Goal: Contribute content: Add original content to the website for others to see

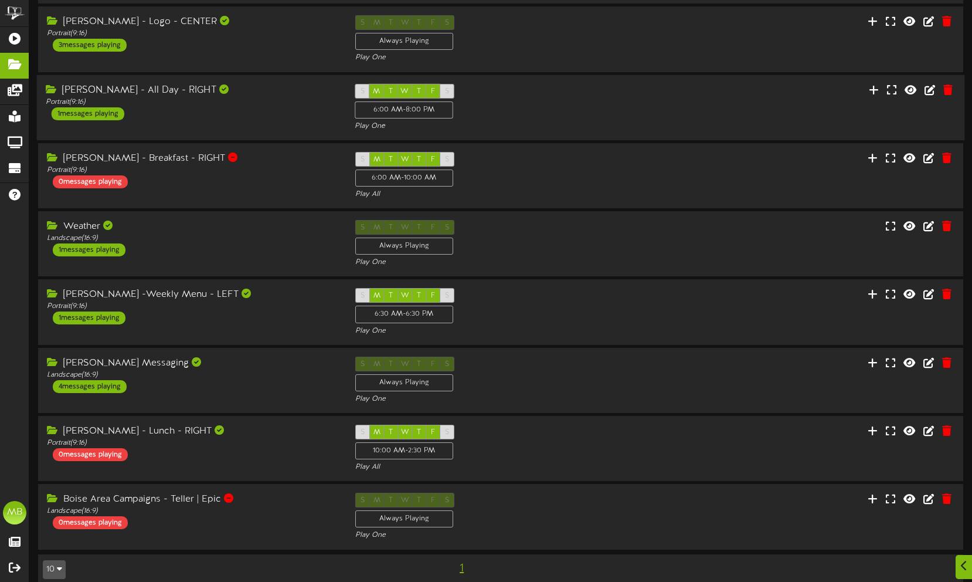
scroll to position [128, 0]
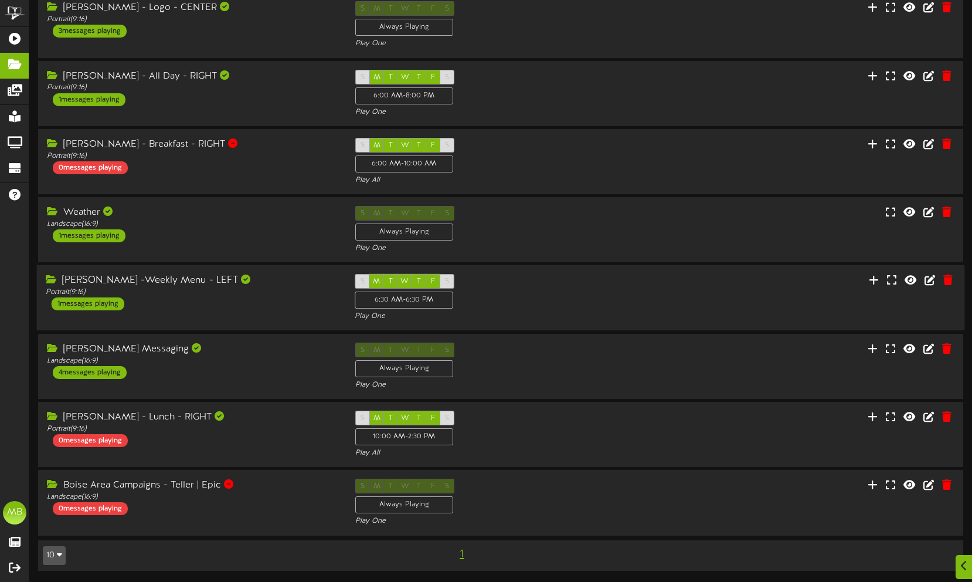
click at [198, 307] on div "[PERSON_NAME] -Weekly Menu - LEFT Portrait ( 9:16 ) 1 messages playing" at bounding box center [192, 292] width 310 height 36
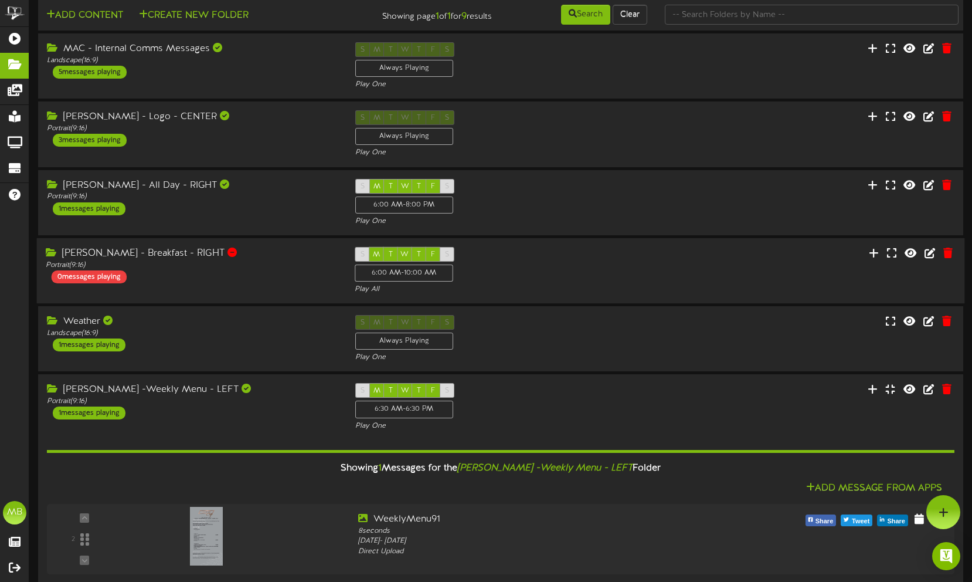
scroll to position [13, 0]
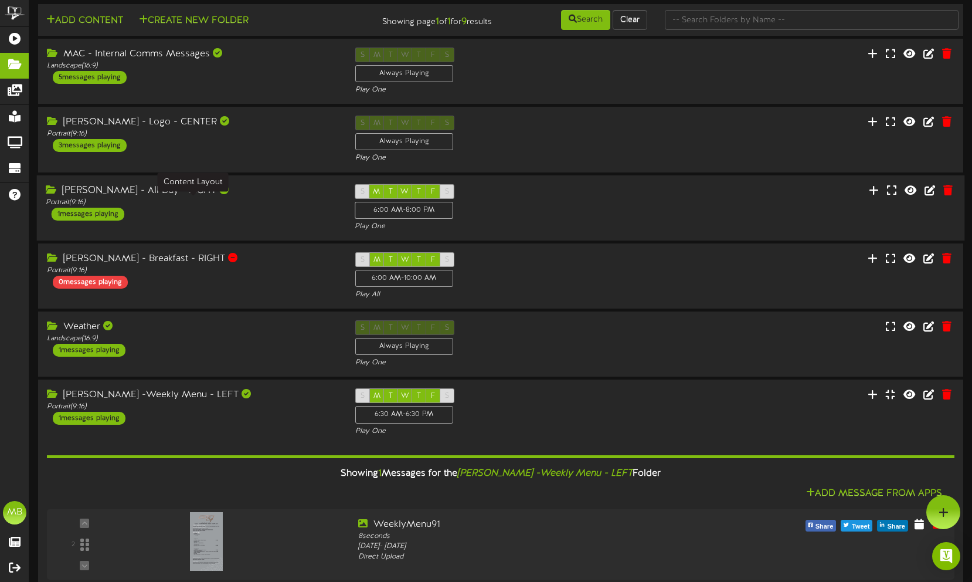
click at [203, 200] on div "Portrait ( 9:16 )" at bounding box center [191, 202] width 291 height 10
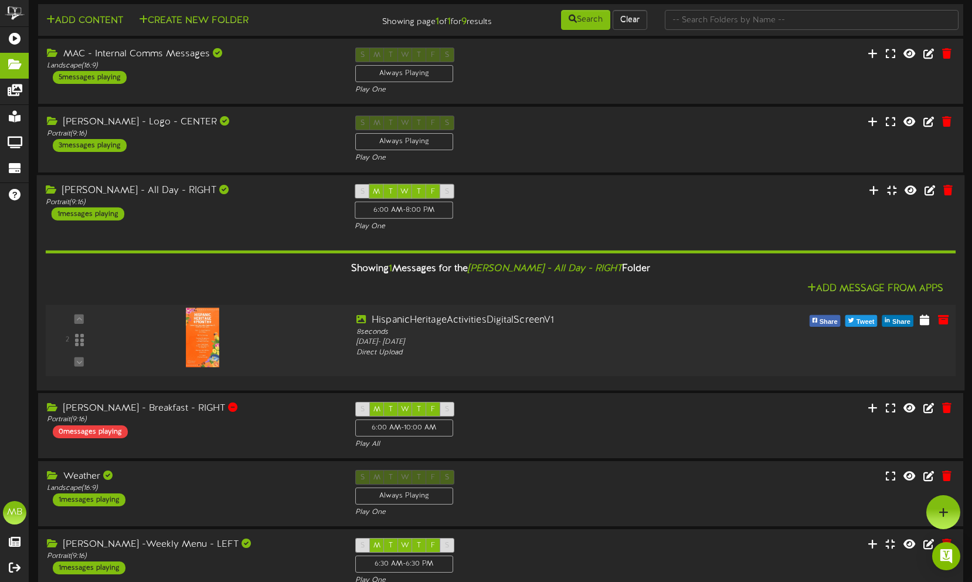
click at [320, 336] on div at bounding box center [233, 334] width 230 height 42
click at [577, 317] on div "HispanicHeritageActivitiesDigitalScreenV1" at bounding box center [538, 319] width 365 height 13
click at [927, 321] on icon at bounding box center [924, 318] width 11 height 13
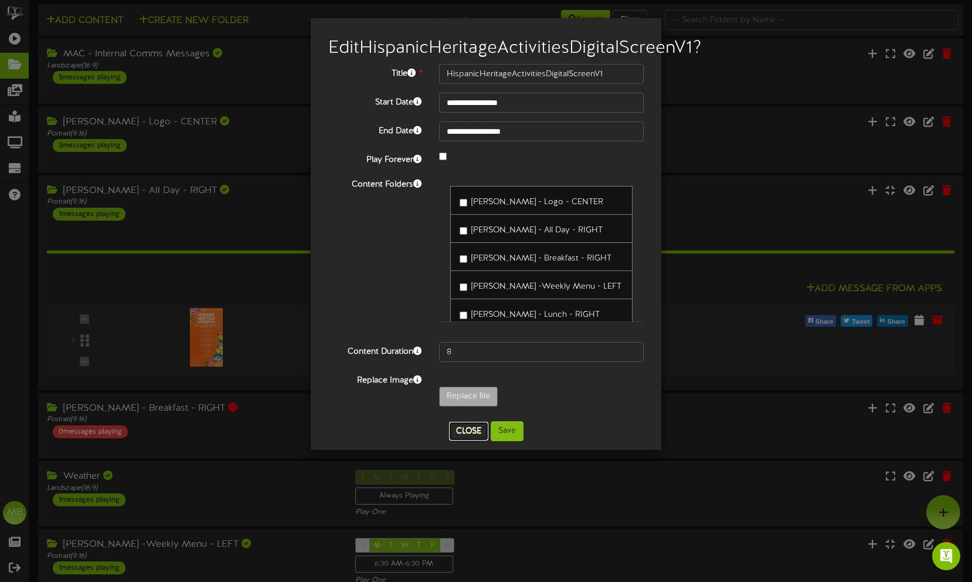
click at [478, 440] on button "Close" at bounding box center [468, 431] width 39 height 19
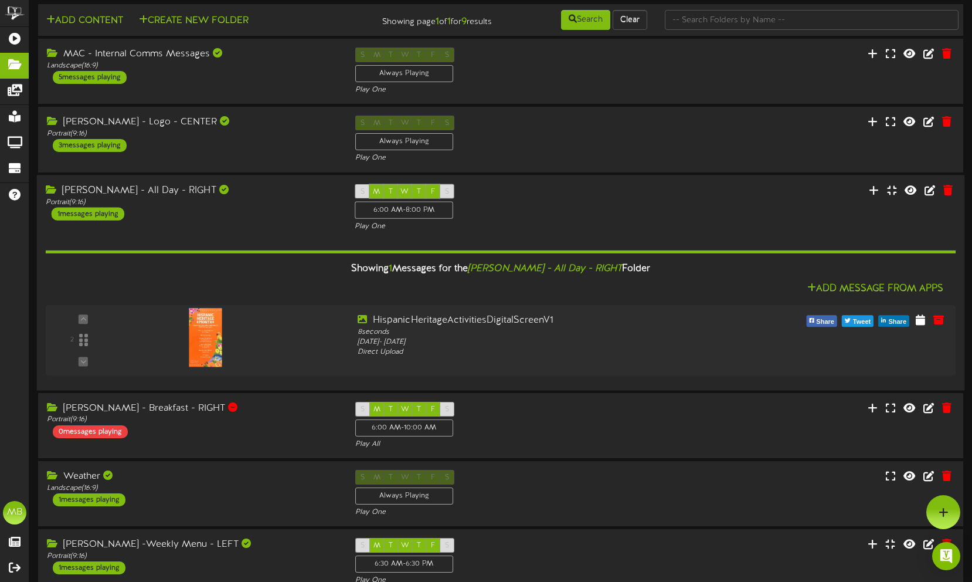
scroll to position [0, 0]
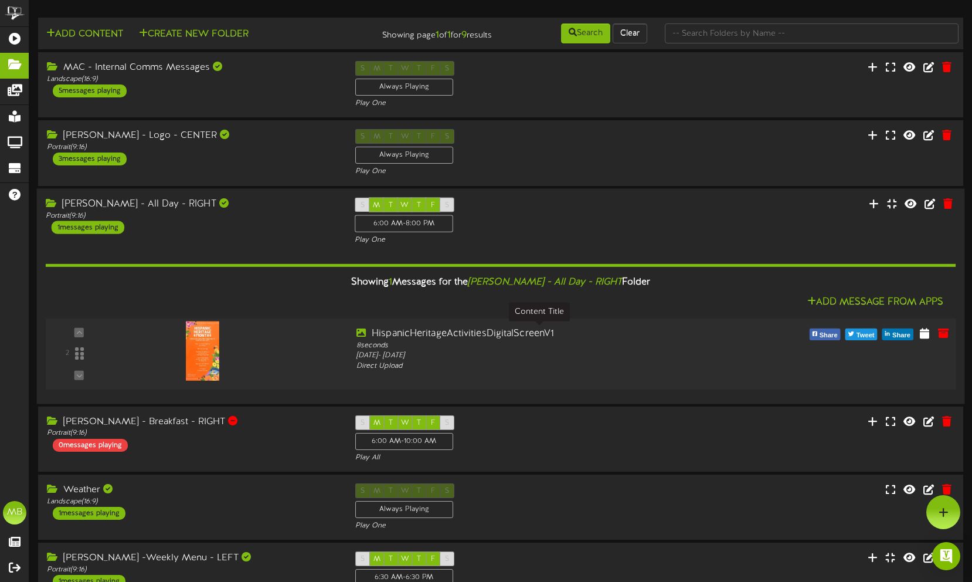
click at [561, 333] on div "HispanicHeritageActivitiesDigitalScreenV1" at bounding box center [538, 333] width 365 height 13
click at [922, 334] on icon at bounding box center [924, 332] width 11 height 13
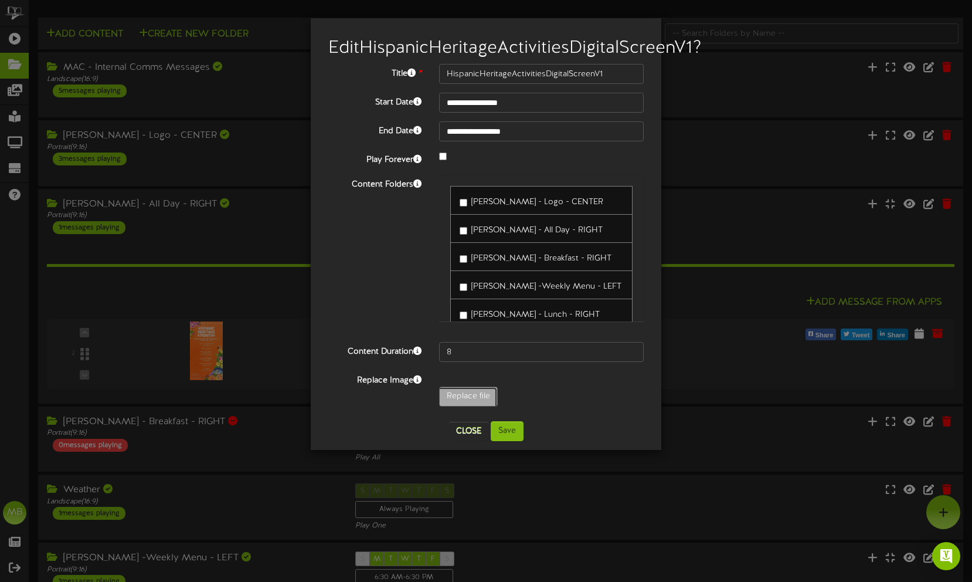
type input "**********"
type input "HispanicHeritageActivitiesDigitalScreenV"
click at [504, 441] on button "Save" at bounding box center [507, 431] width 33 height 20
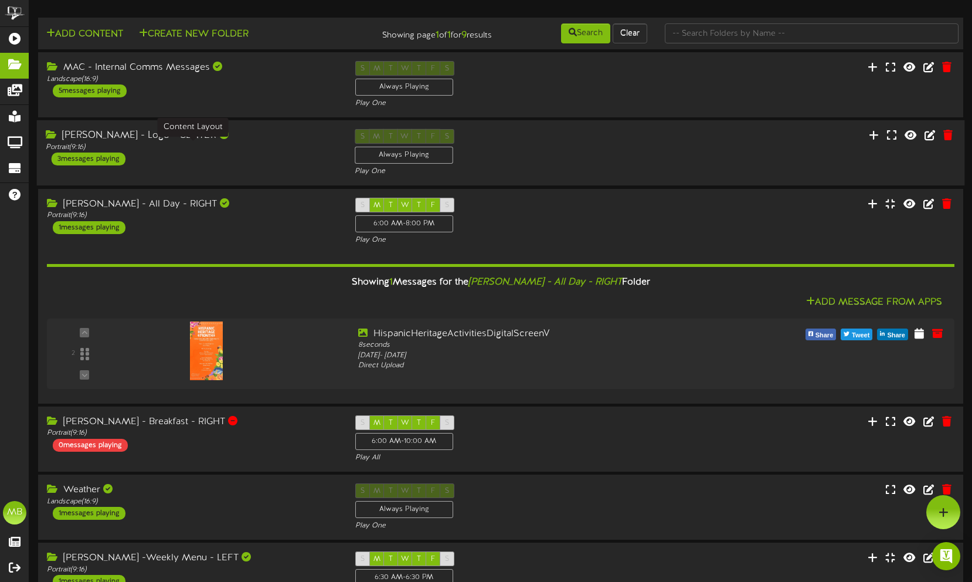
click at [211, 149] on div "Portrait ( 9:16 )" at bounding box center [191, 147] width 291 height 10
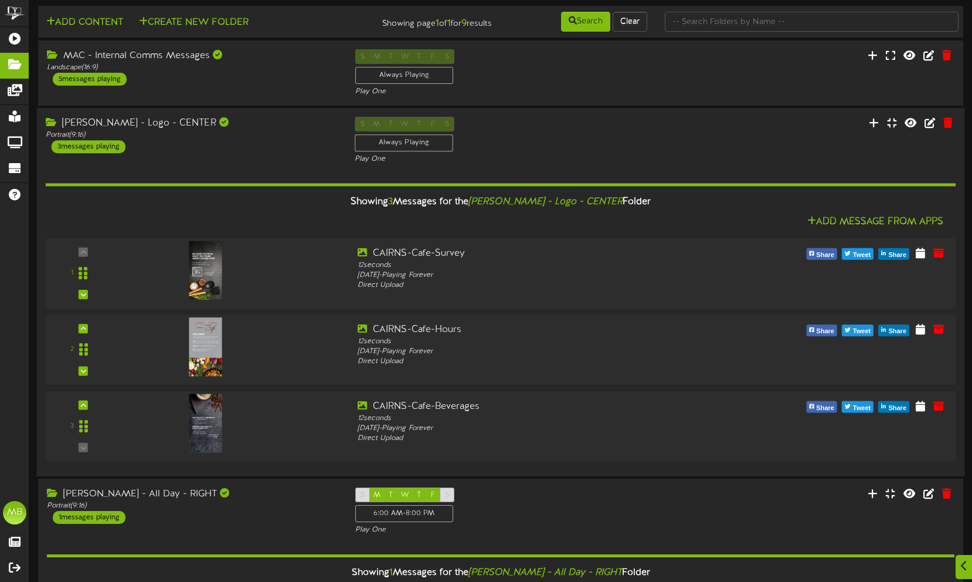
scroll to position [13, 0]
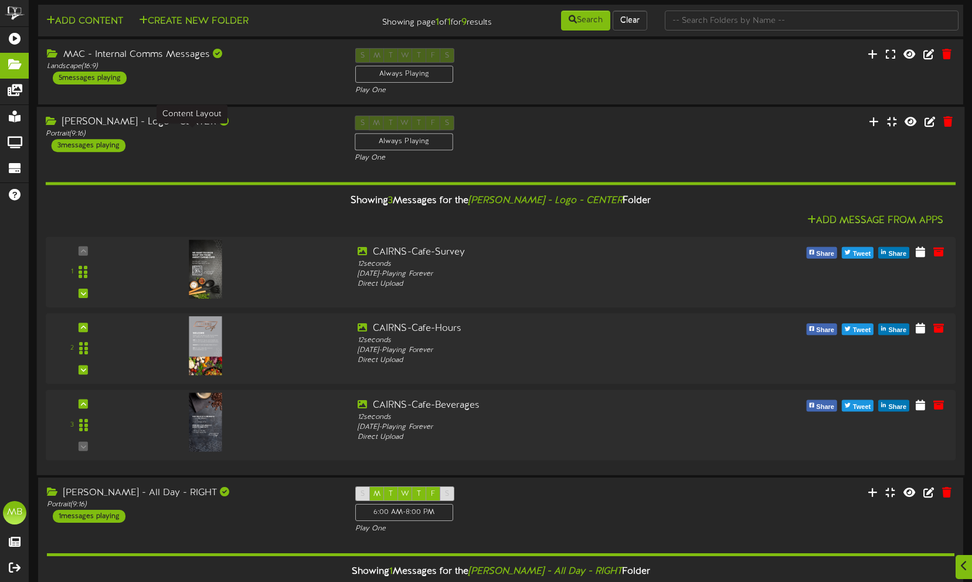
click at [219, 135] on div "Portrait ( 9:16 )" at bounding box center [191, 134] width 291 height 10
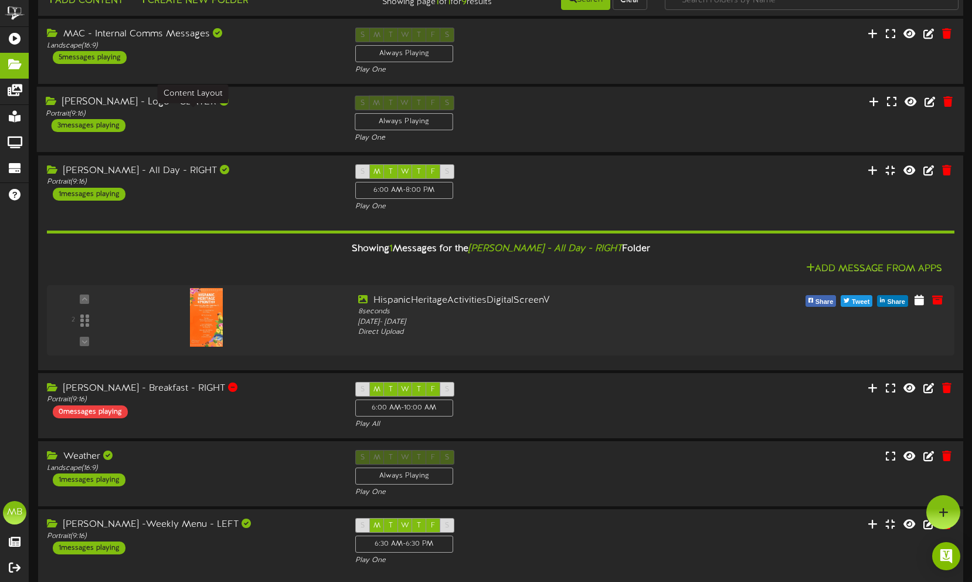
scroll to position [0, 0]
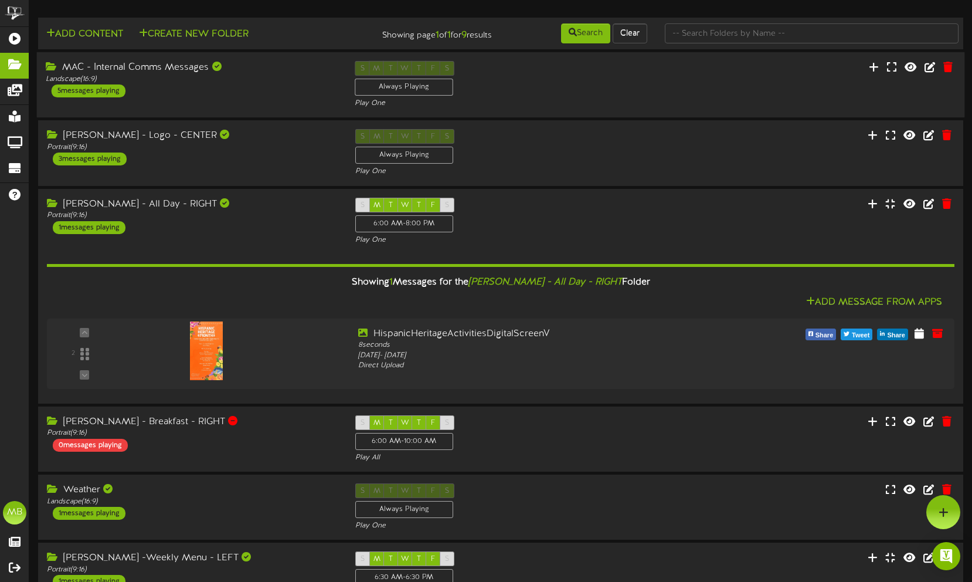
click at [137, 87] on div "MAC - Internal Comms Messages Landscape ( 16:9 ) 5 messages playing" at bounding box center [192, 79] width 310 height 36
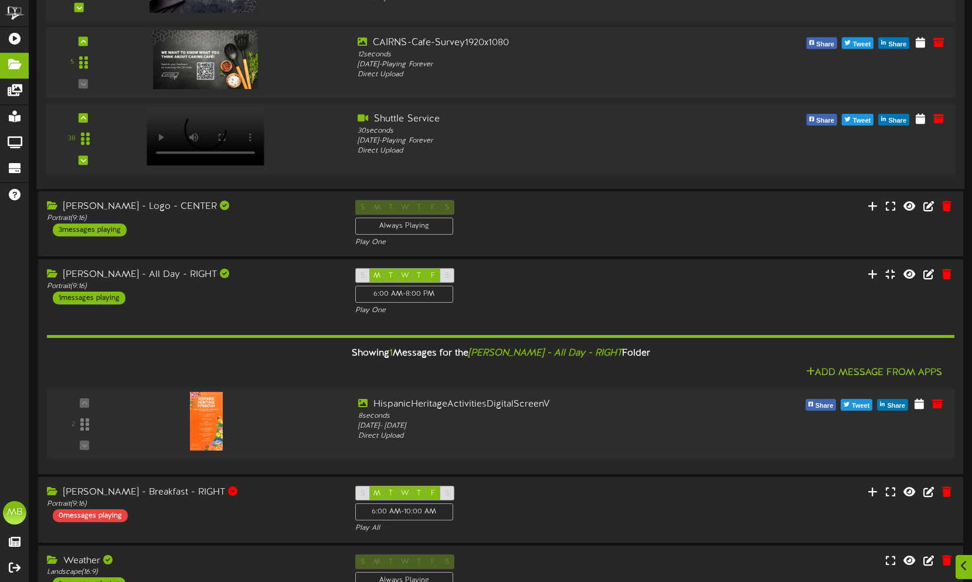
scroll to position [384, 0]
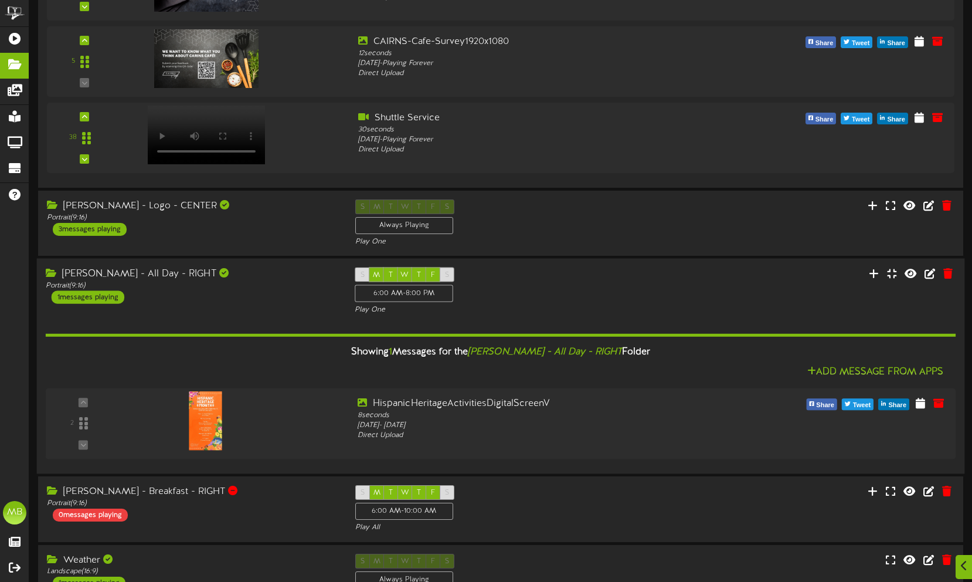
click at [237, 280] on div "[PERSON_NAME] - All Day - RIGHT" at bounding box center [191, 273] width 291 height 13
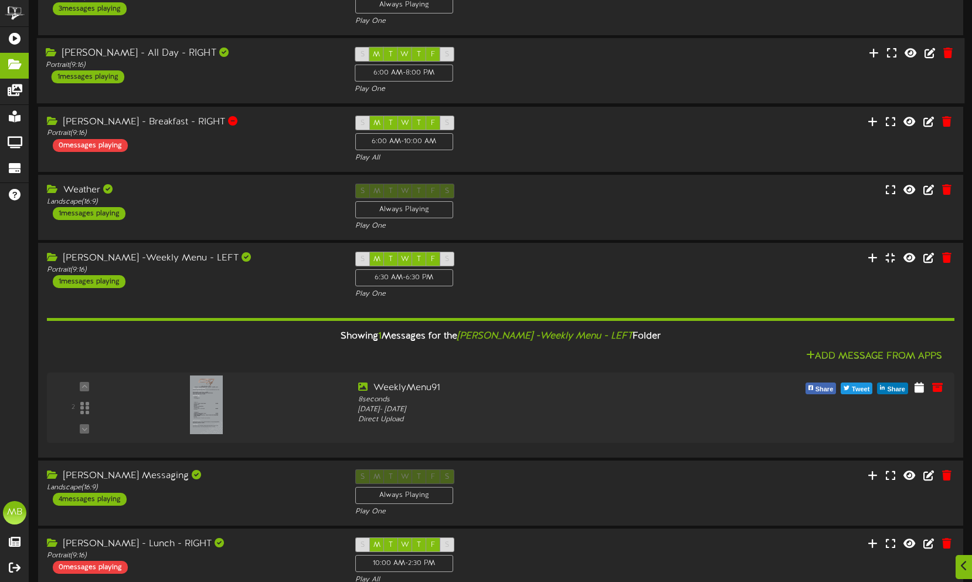
scroll to position [613, 0]
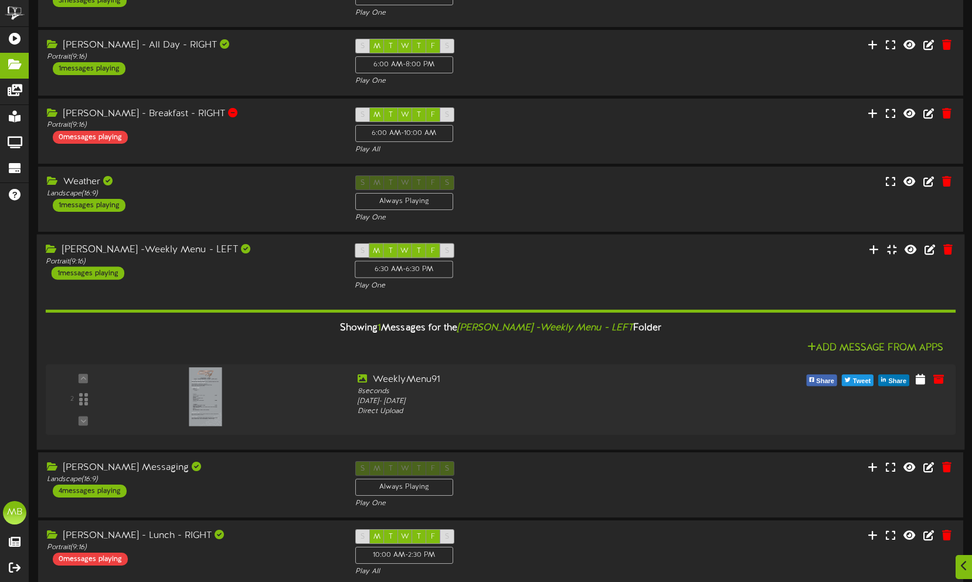
click at [260, 251] on div "[PERSON_NAME] -Weekly Menu - LEFT" at bounding box center [191, 249] width 291 height 13
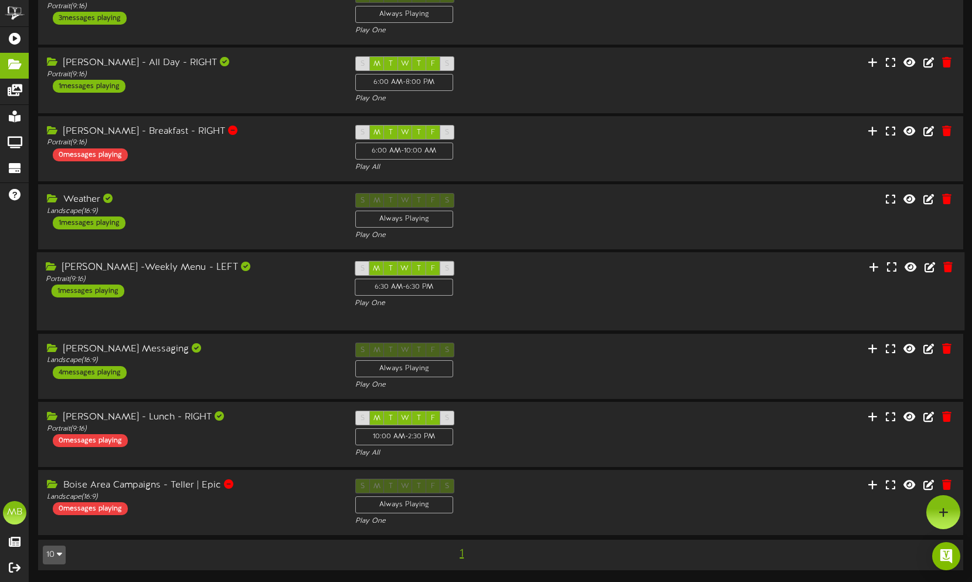
scroll to position [582, 0]
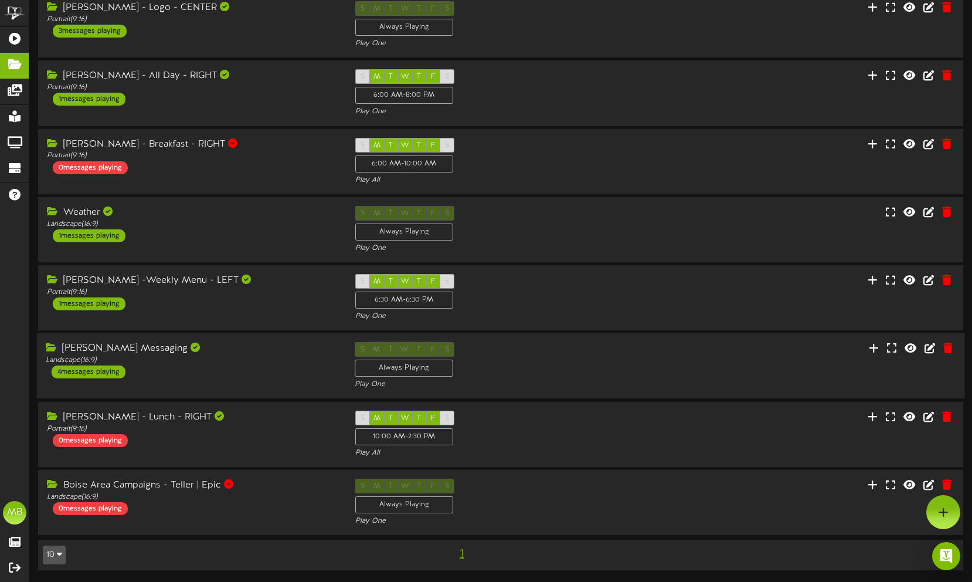
click at [221, 346] on div "[PERSON_NAME] Messaging" at bounding box center [191, 348] width 291 height 13
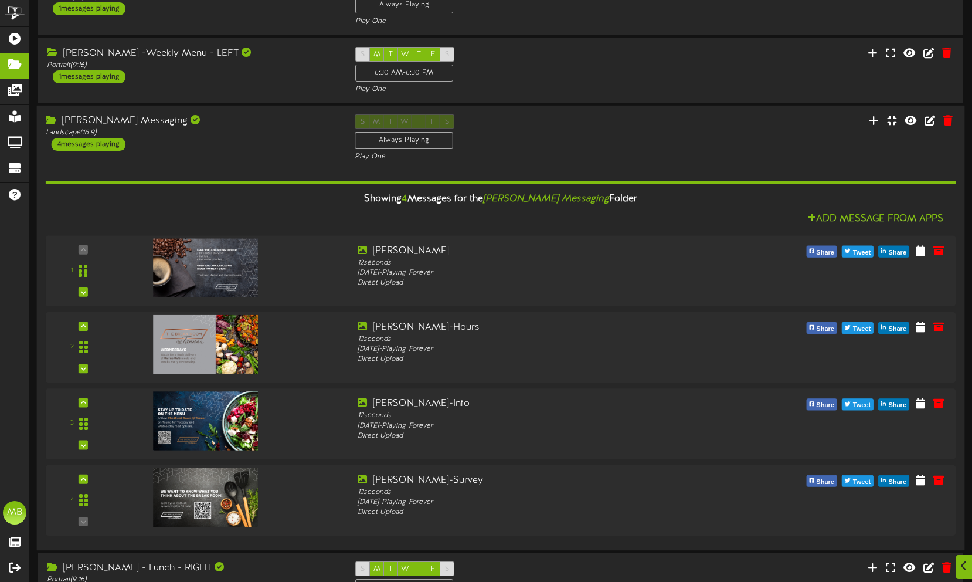
scroll to position [822, 0]
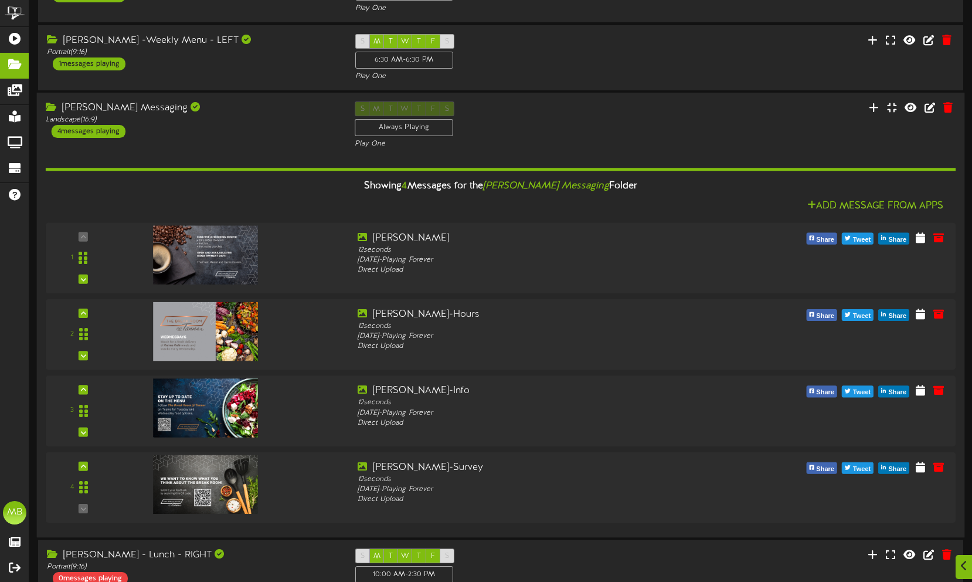
click at [202, 138] on div "[PERSON_NAME] Messaging Landscape ( 16:9 ) 4 messages playing S M T W T F S Alw…" at bounding box center [501, 125] width 928 height 48
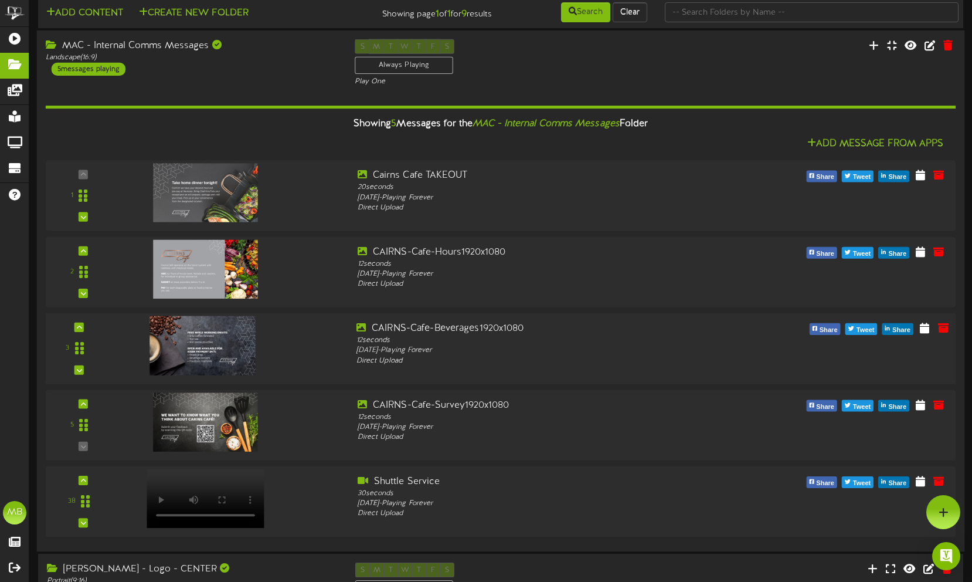
scroll to position [11, 0]
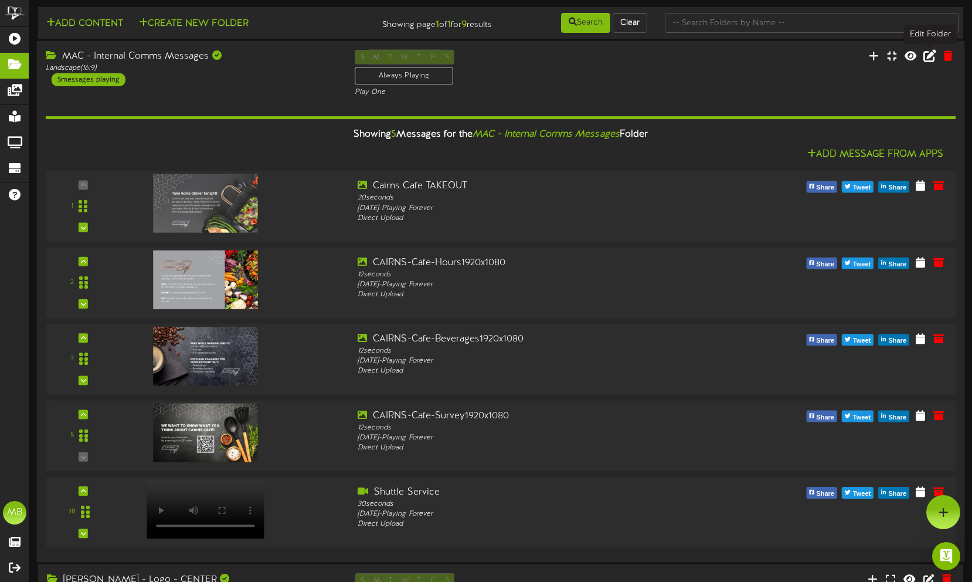
click at [931, 54] on icon at bounding box center [929, 55] width 13 height 13
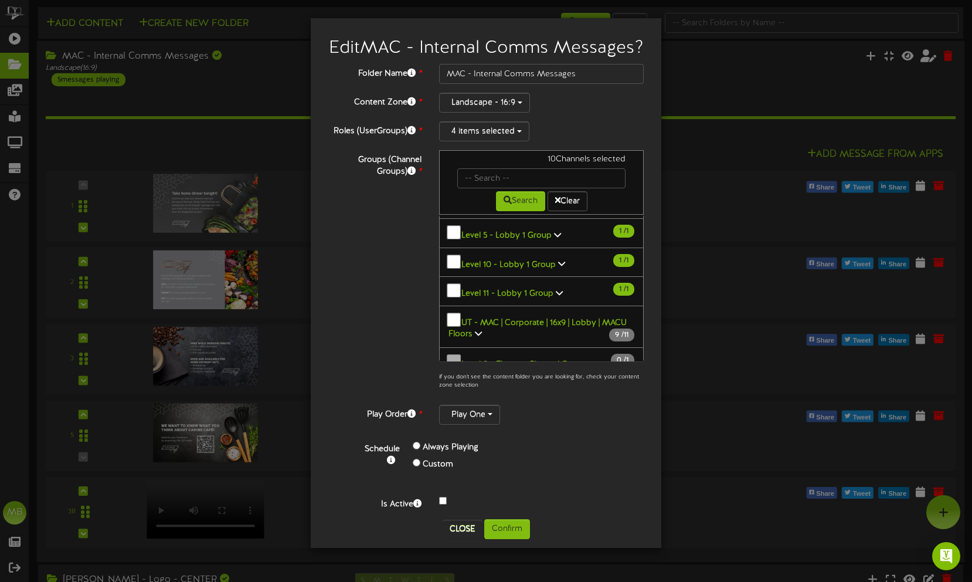
scroll to position [114, 0]
click at [464, 538] on button "Close" at bounding box center [462, 528] width 39 height 19
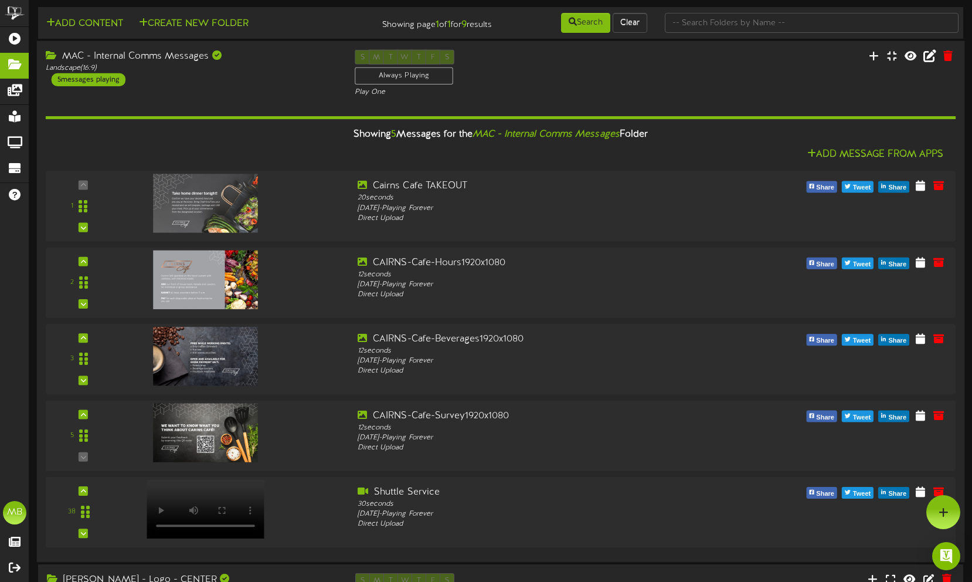
scroll to position [0, 0]
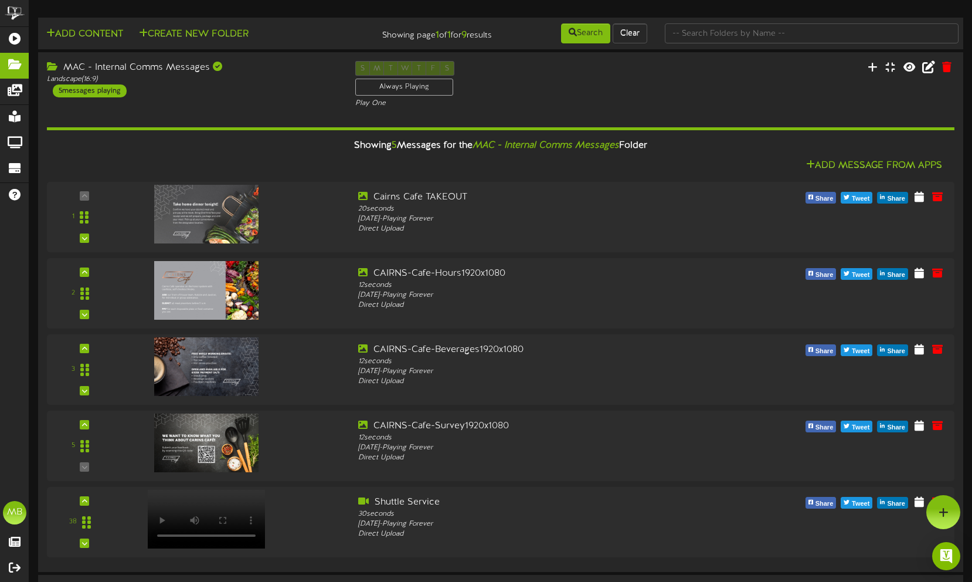
click at [491, 72] on div "S M T W T F S Always Playing Play One" at bounding box center [500, 84] width 308 height 47
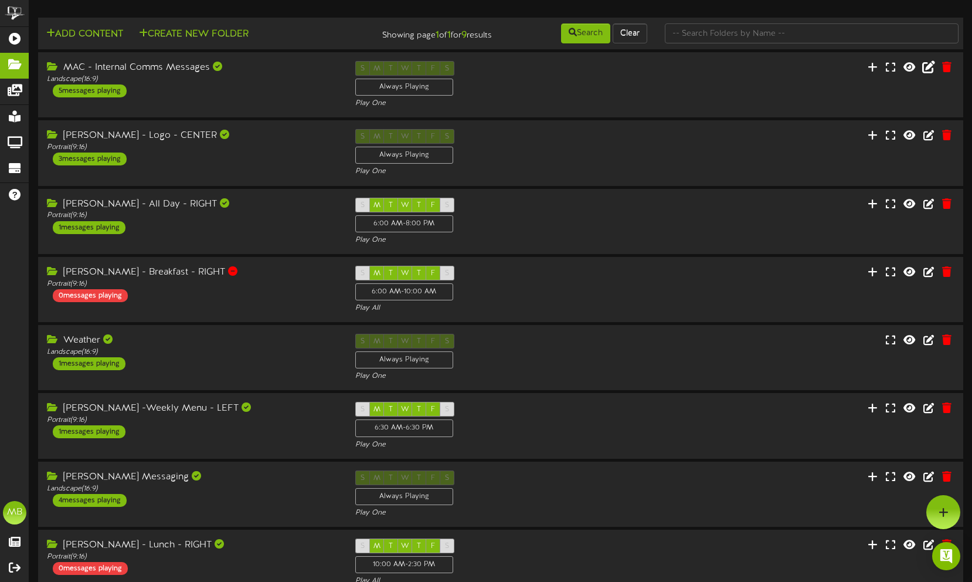
click at [491, 72] on div "S M T W T F S Always Playing Play One" at bounding box center [500, 84] width 308 height 47
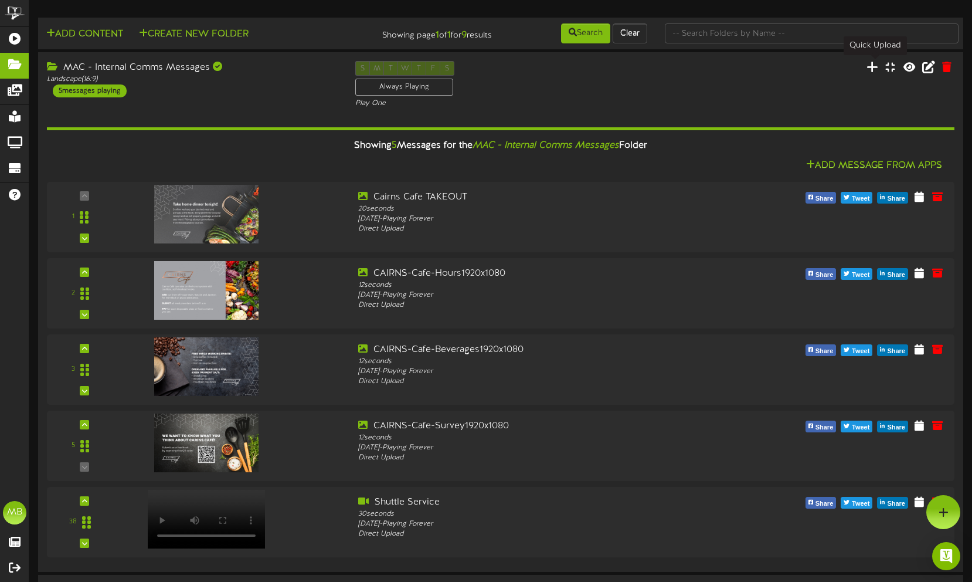
click at [871, 64] on icon at bounding box center [872, 66] width 12 height 13
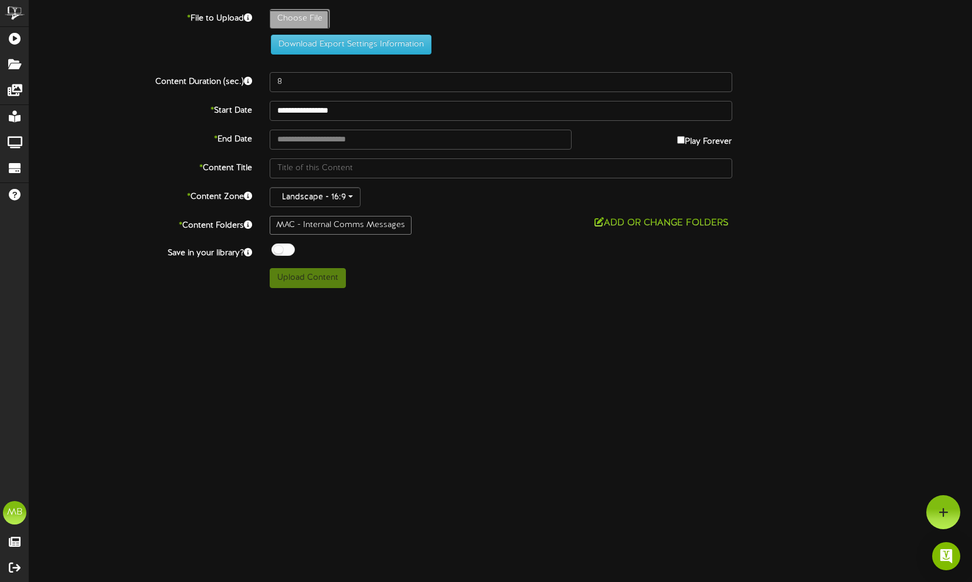
type input "**********"
type input "HispanicHeritageActivitiesDigitalScreen"
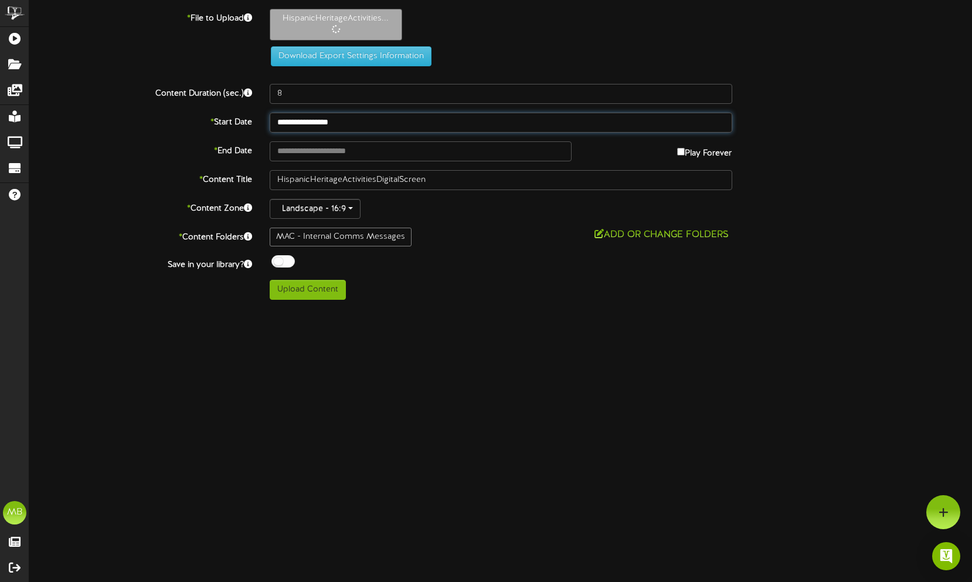
click at [358, 122] on input "**********" at bounding box center [501, 123] width 463 height 20
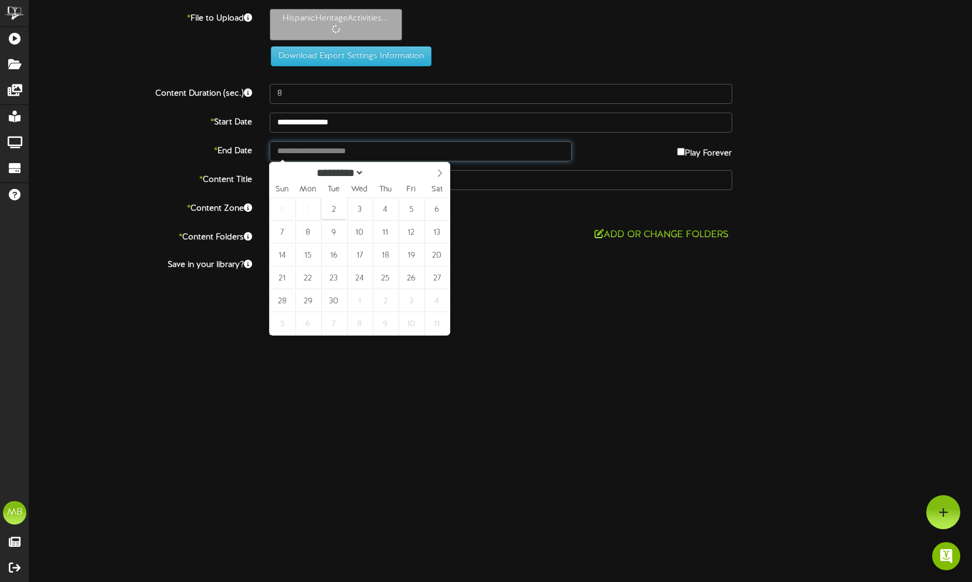
click at [500, 145] on input "text" at bounding box center [421, 151] width 302 height 20
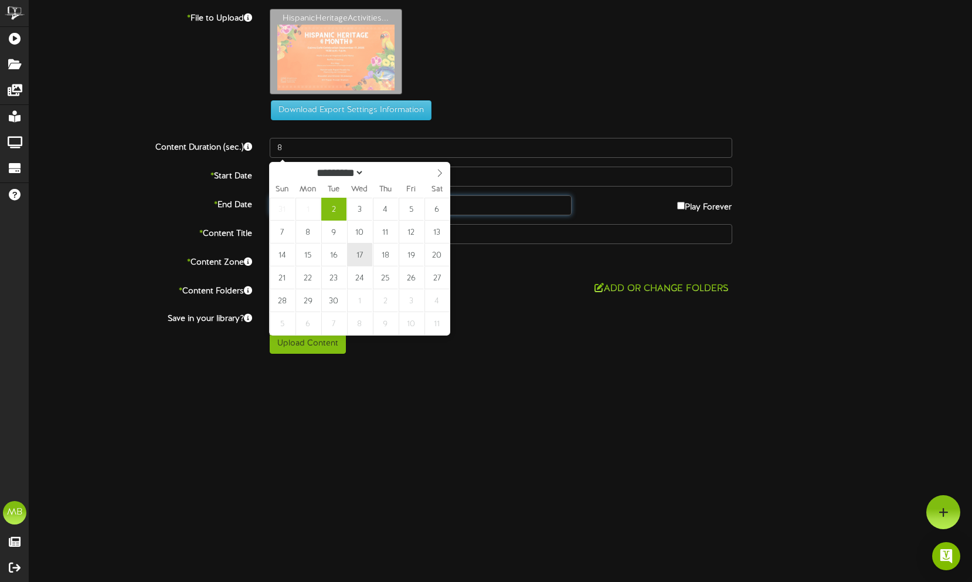
type input "**********"
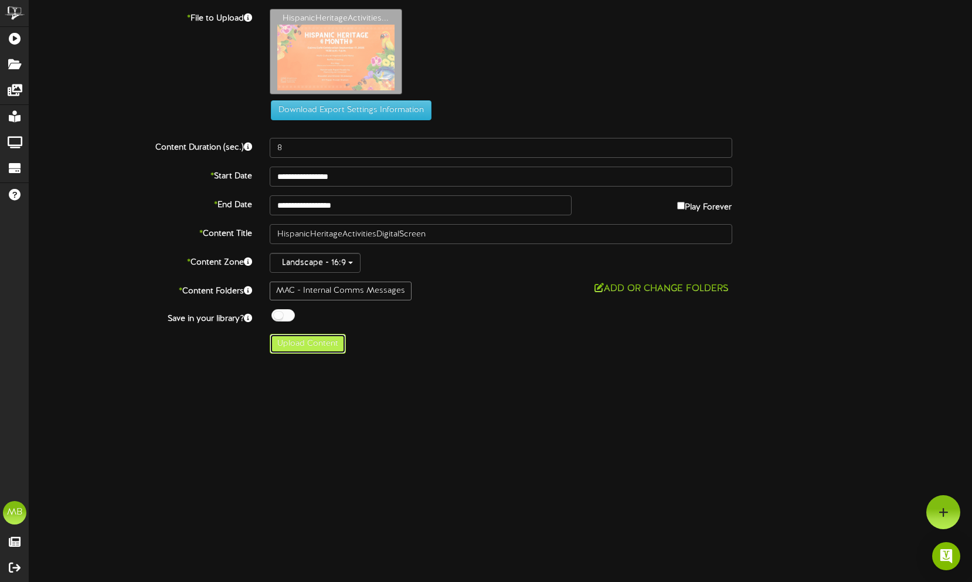
click at [325, 345] on button "Upload Content" at bounding box center [308, 344] width 76 height 20
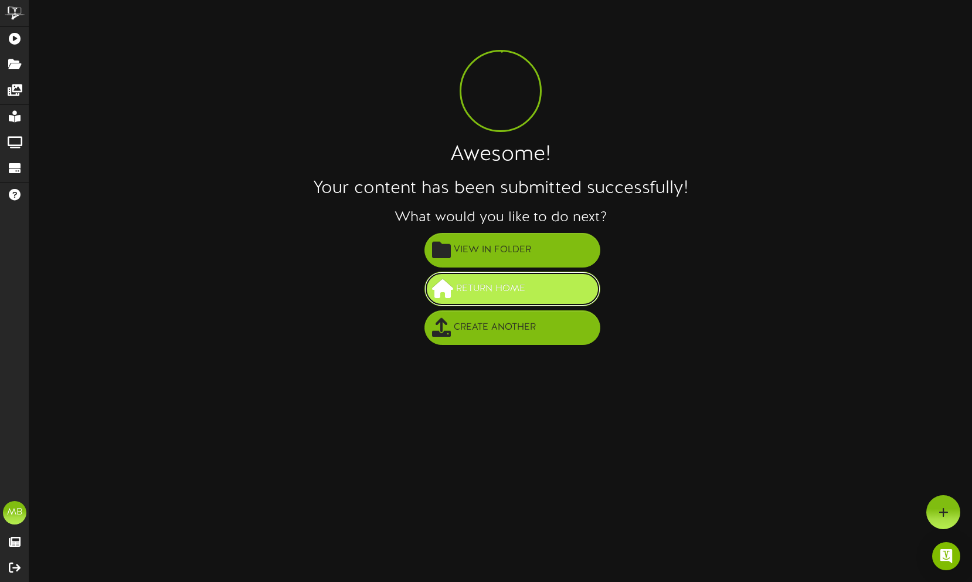
click at [480, 284] on span "Return Home" at bounding box center [490, 288] width 75 height 19
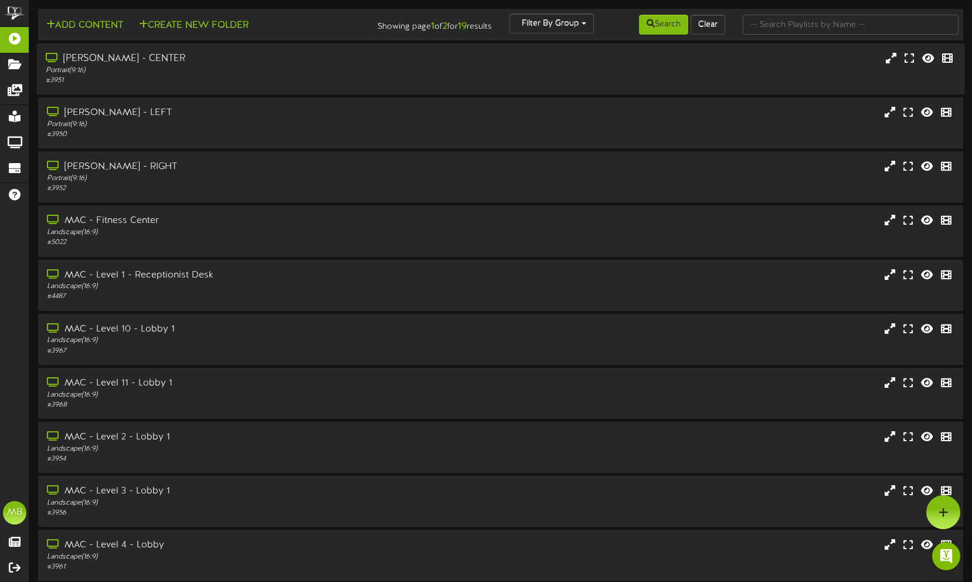
click at [169, 69] on div "Portrait ( 9:16 )" at bounding box center [230, 71] width 369 height 10
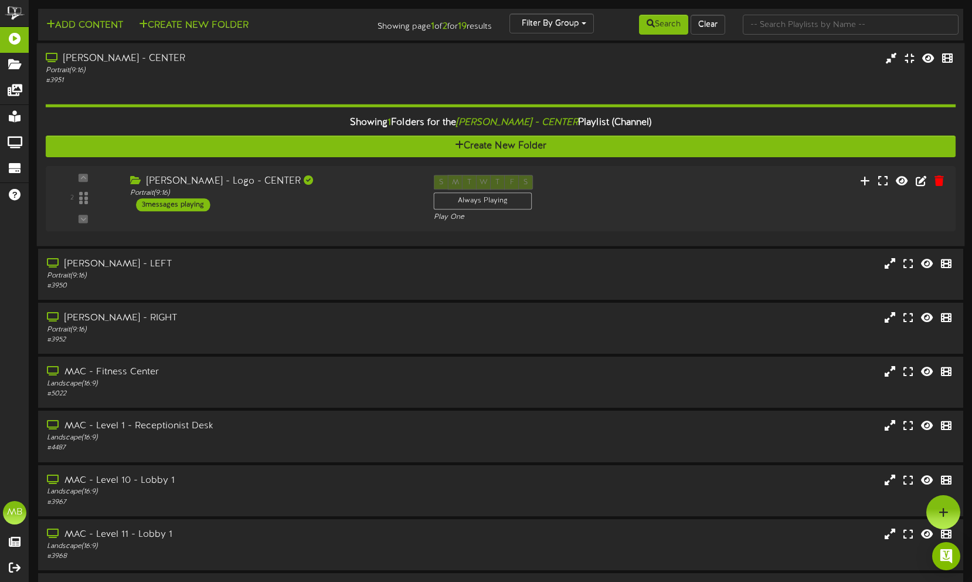
click at [193, 66] on div "Portrait ( 9:16 )" at bounding box center [230, 70] width 369 height 10
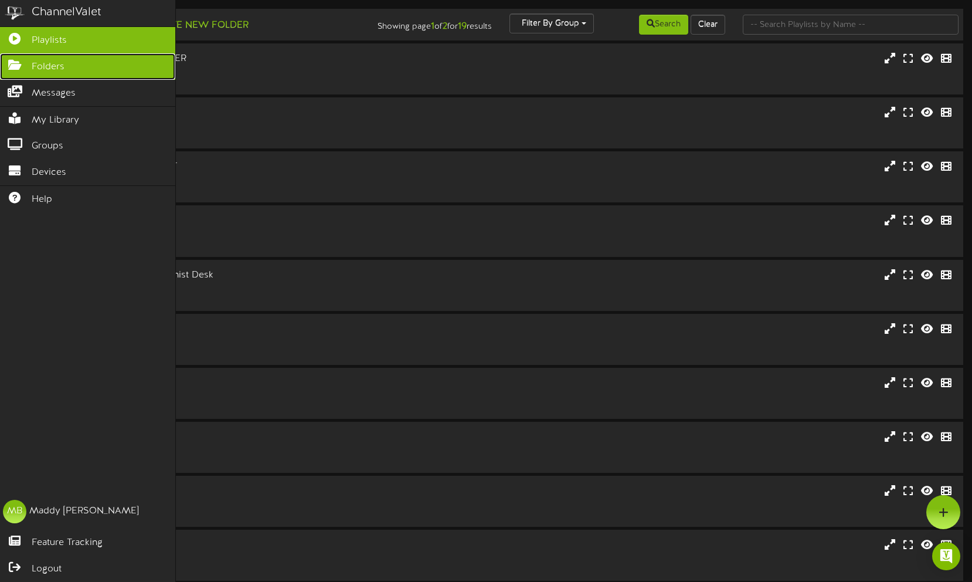
click at [13, 66] on icon at bounding box center [14, 63] width 29 height 9
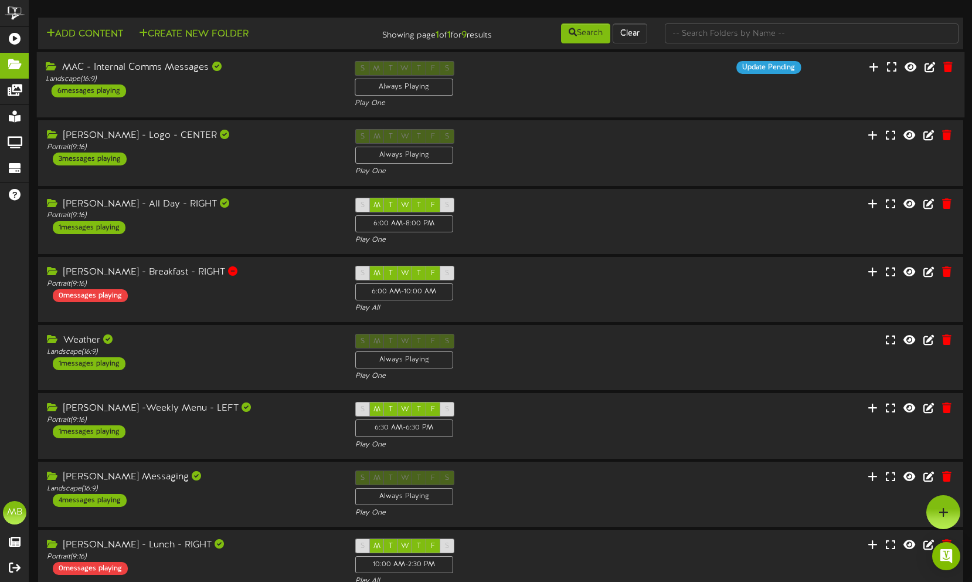
click at [220, 95] on div "MAC - Internal Comms Messages Landscape ( 16:9 ) 6 messages playing" at bounding box center [192, 79] width 310 height 36
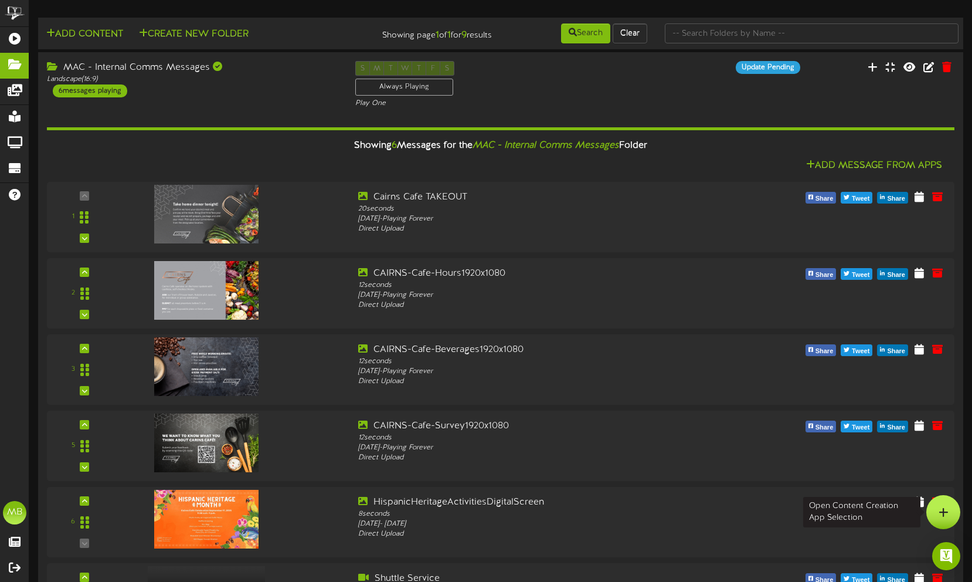
click at [942, 515] on icon at bounding box center [944, 512] width 10 height 11
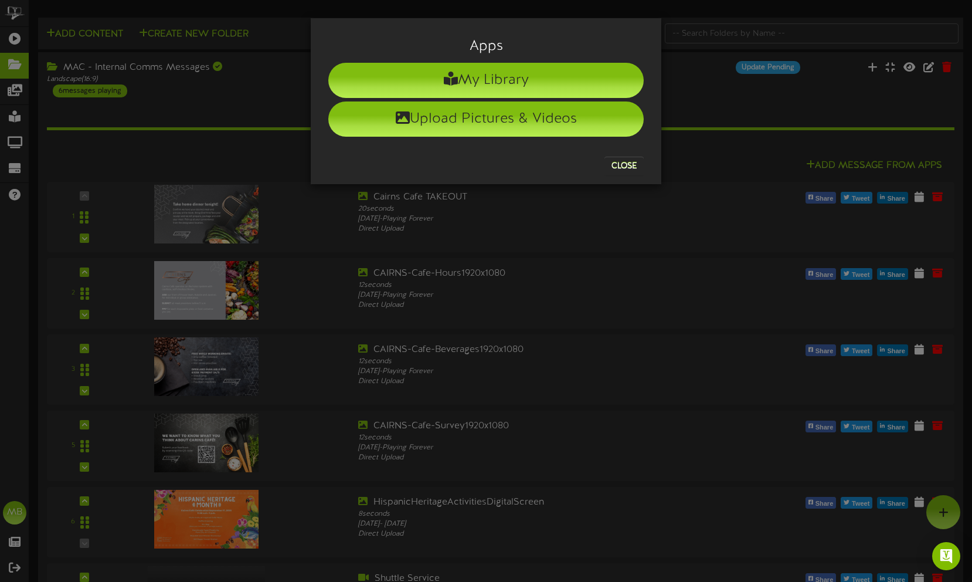
click at [767, 108] on div "Apps My Library Upload Pictures & Videos Close" at bounding box center [486, 291] width 972 height 582
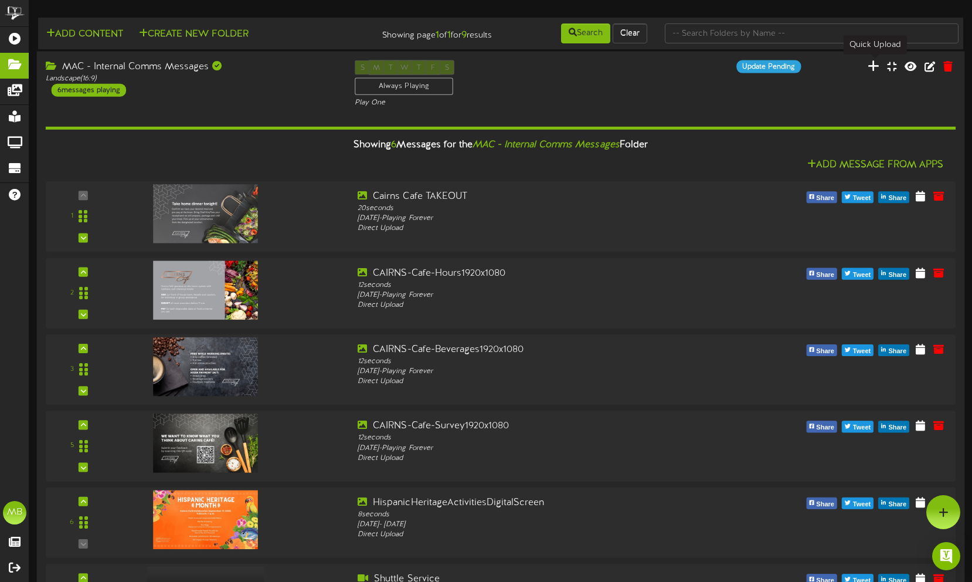
click at [874, 66] on icon at bounding box center [874, 65] width 12 height 13
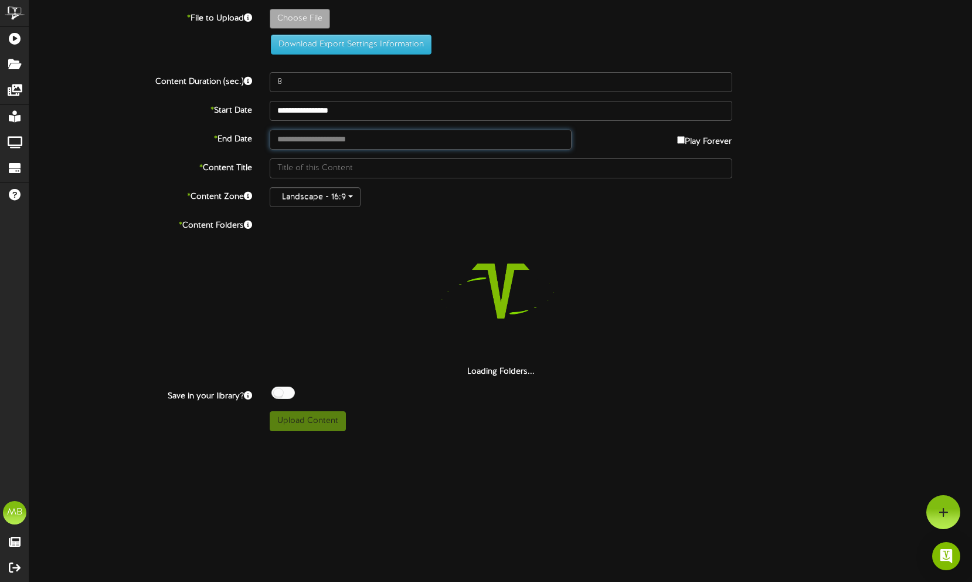
click at [345, 137] on input "text" at bounding box center [421, 140] width 302 height 20
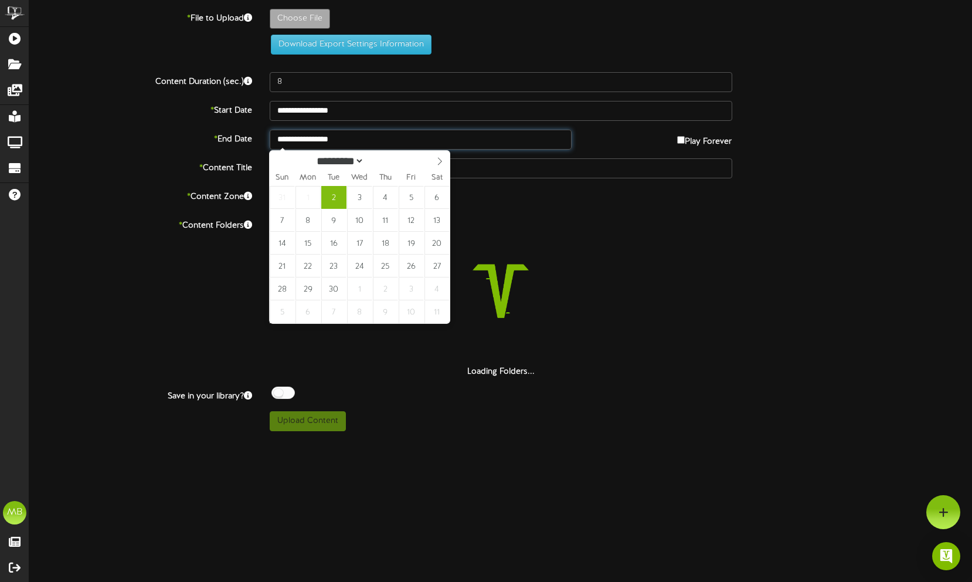
type input "**********"
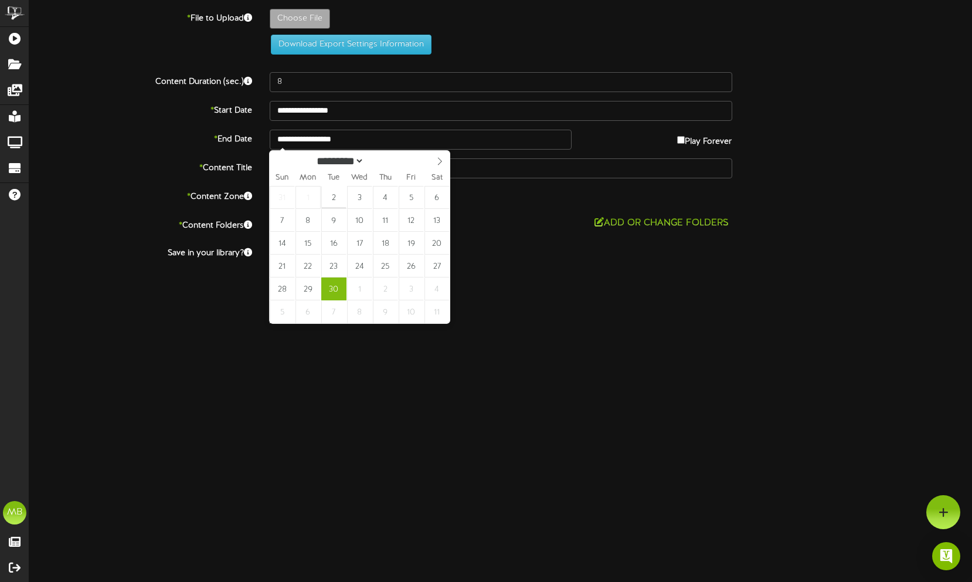
click at [541, 283] on div "Upload Content" at bounding box center [501, 278] width 480 height 20
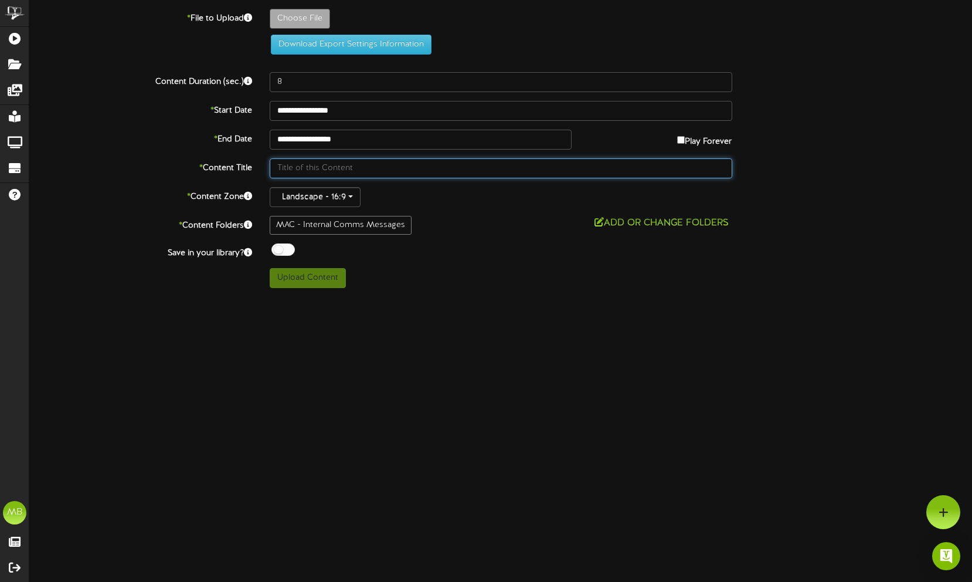
click at [344, 166] on input "text" at bounding box center [501, 168] width 463 height 20
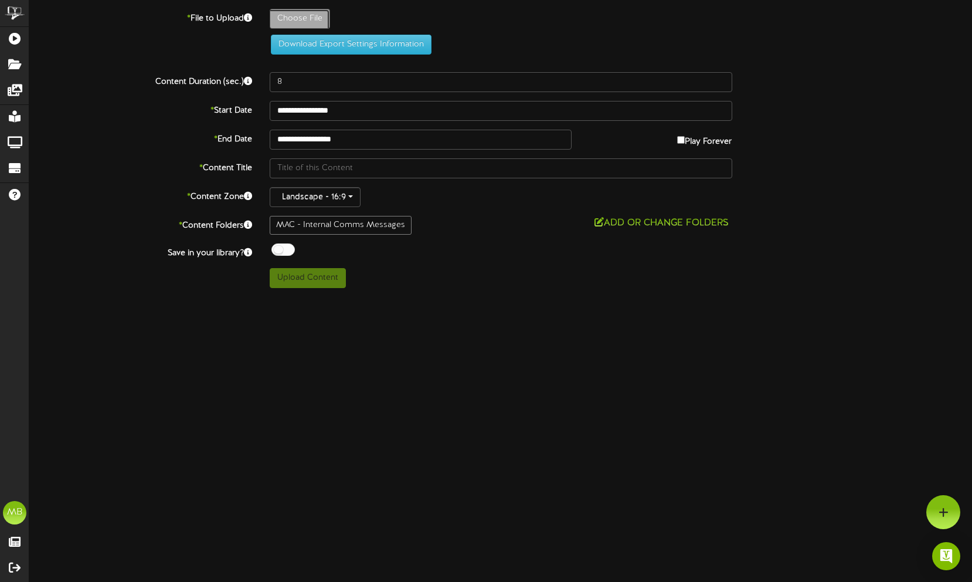
type input "**********"
type input "MonthofCaringDigitalScreen"
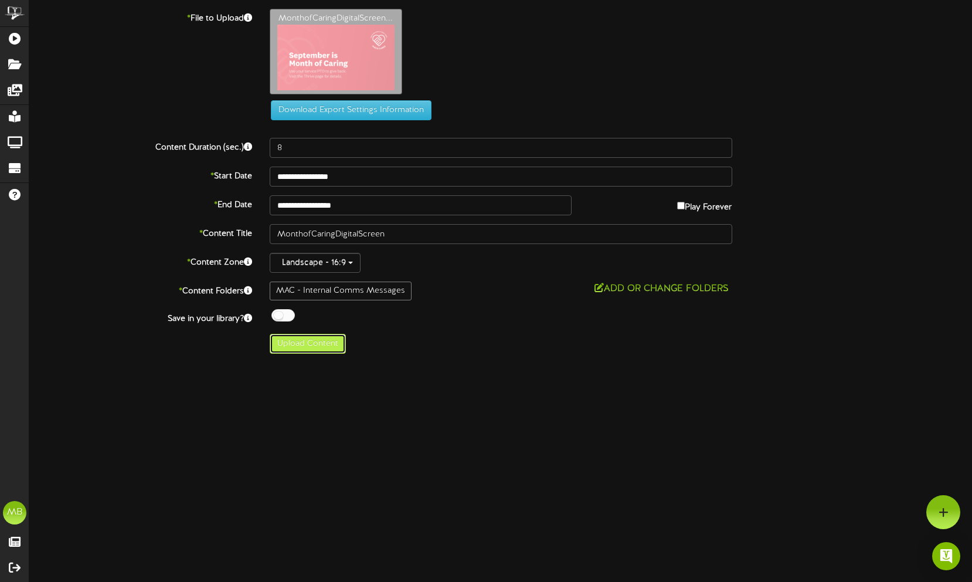
click at [329, 341] on button "Upload Content" at bounding box center [308, 344] width 76 height 20
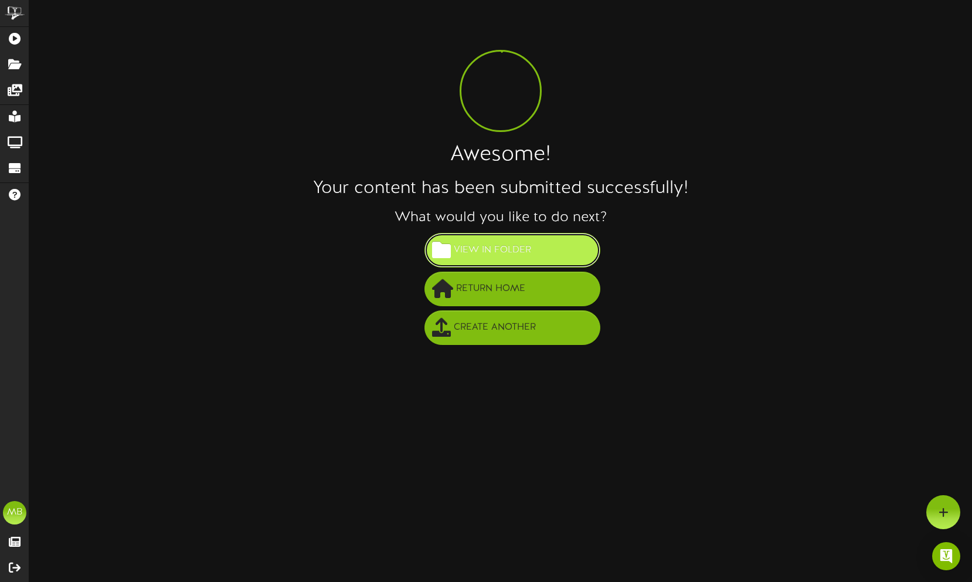
click at [470, 249] on span "View in Folder" at bounding box center [492, 249] width 83 height 19
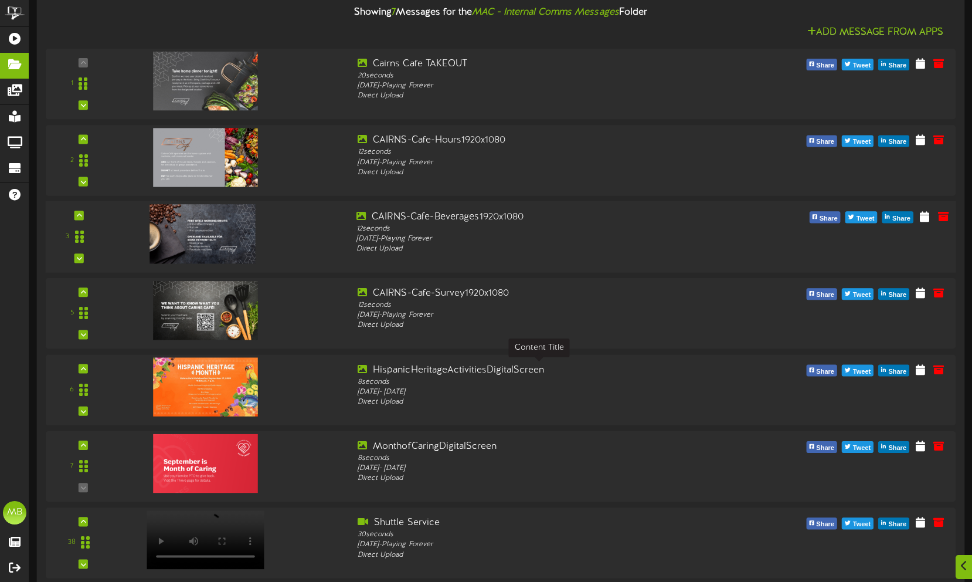
scroll to position [145, 0]
